Goal: Navigation & Orientation: Go to known website

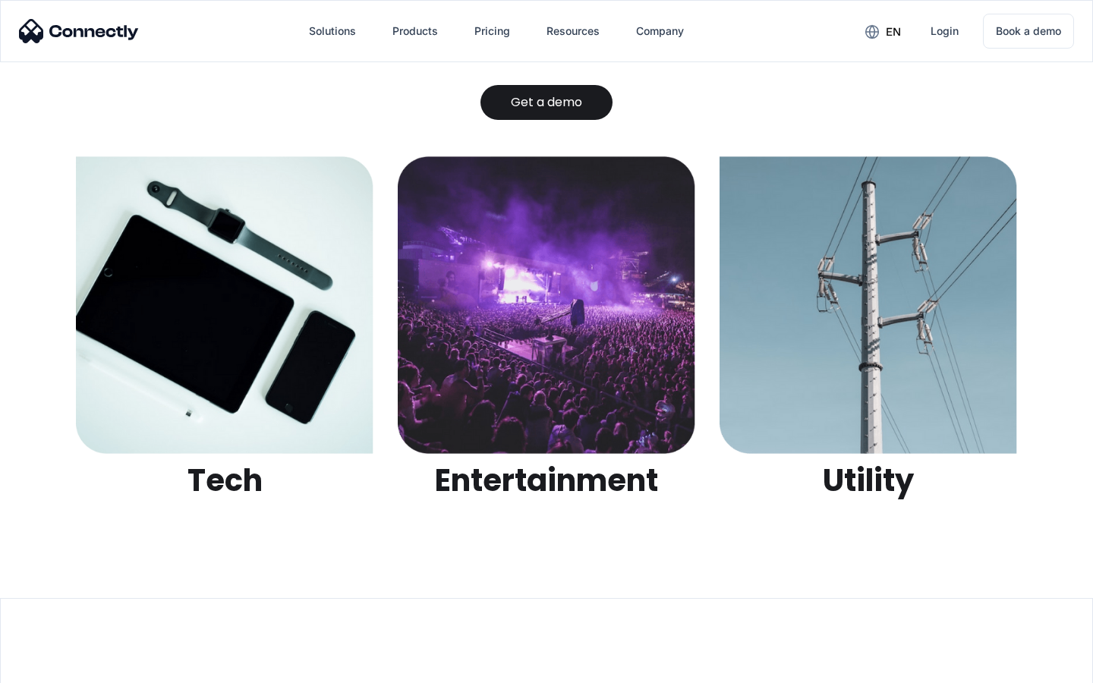
scroll to position [4789, 0]
